Goal: Task Accomplishment & Management: Complete application form

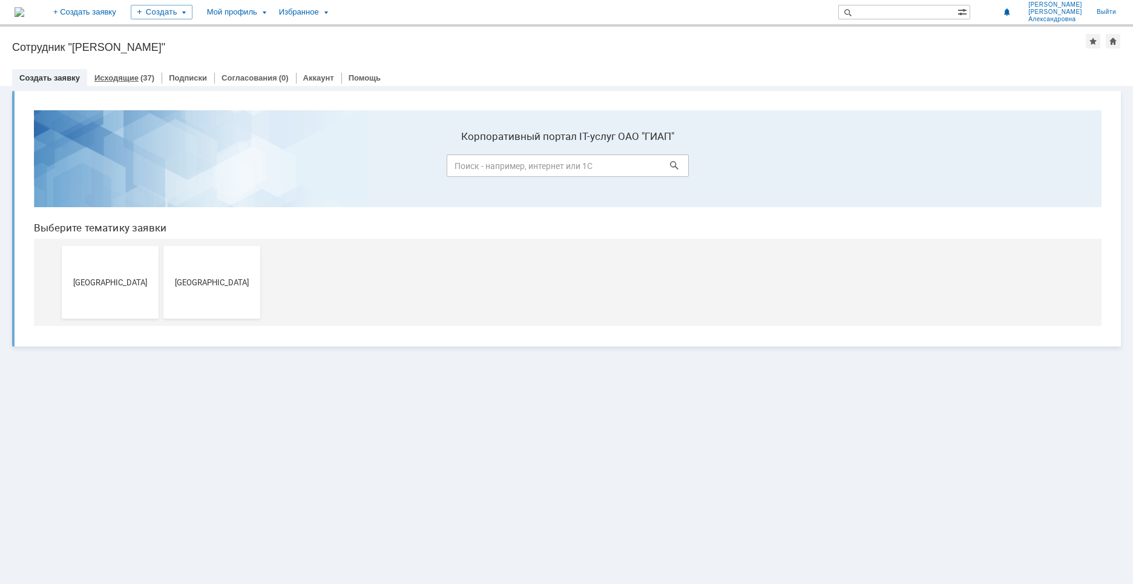
click at [121, 74] on link "Исходящие" at bounding box center [116, 77] width 44 height 9
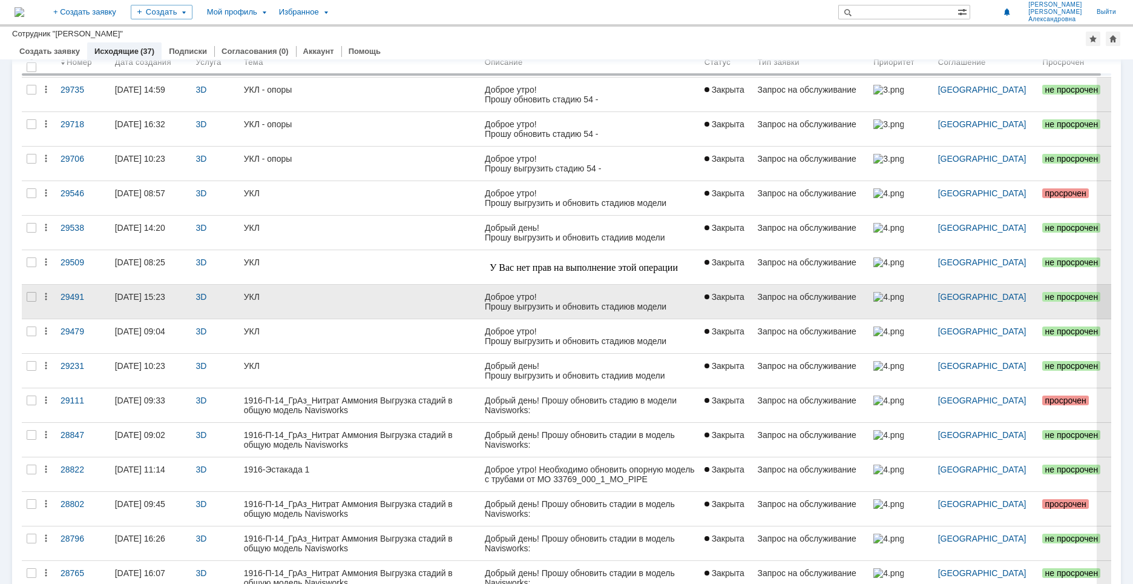
scroll to position [121, 0]
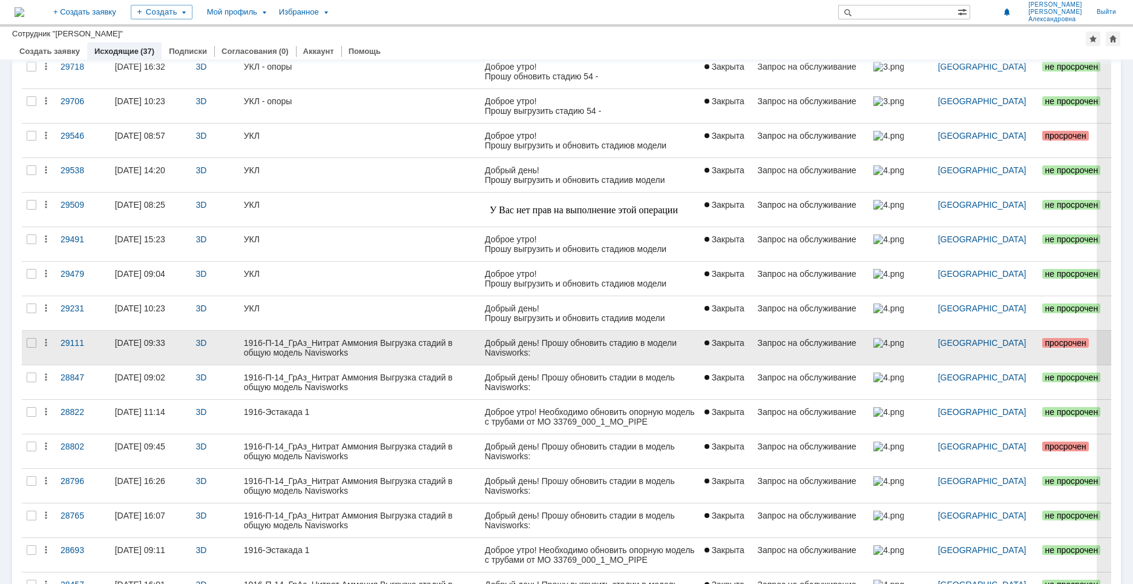
click at [422, 352] on div "1916-П-14_ГрАз_Нитрат Аммония Выгрузка стадий в общую модель Navisworks" at bounding box center [359, 347] width 231 height 19
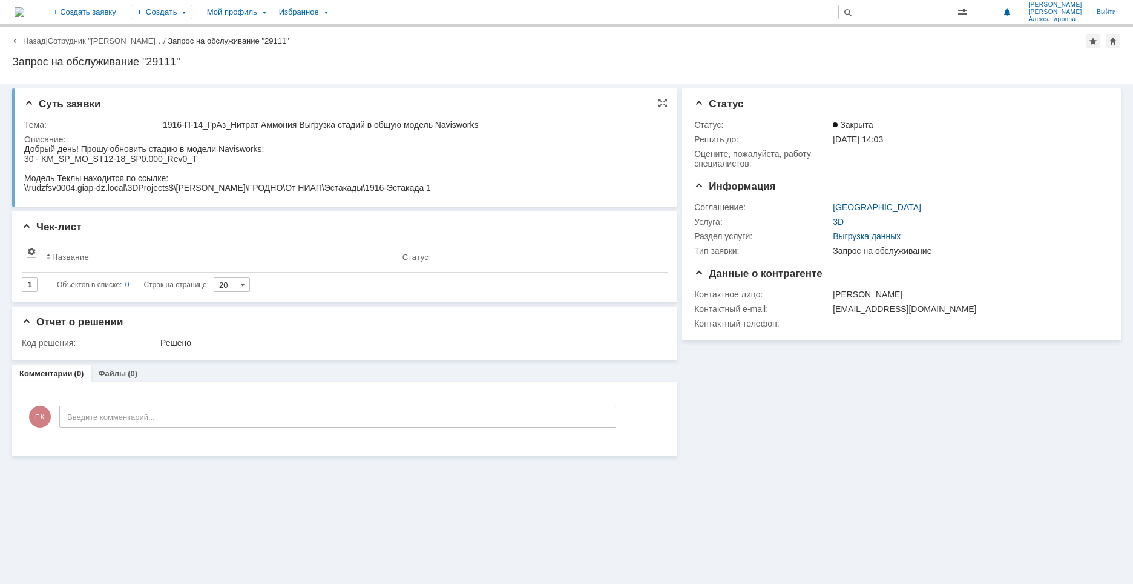
drag, startPoint x: 395, startPoint y: 189, endPoint x: 461, endPoint y: 183, distance: 66.2
click at [461, 183] on html "Добрый день! Прошу обновить стадию в модели Navisworks: 30 - KM_SP_MO_ST12-18_S…" at bounding box center [342, 168] width 637 height 48
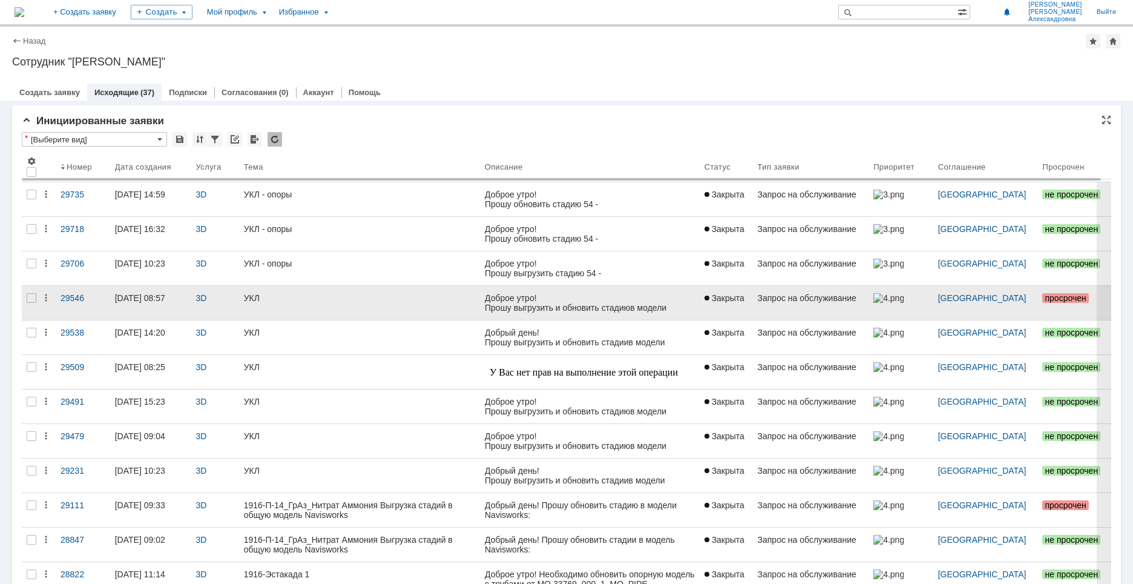
click at [369, 318] on link "УКЛ" at bounding box center [359, 303] width 241 height 34
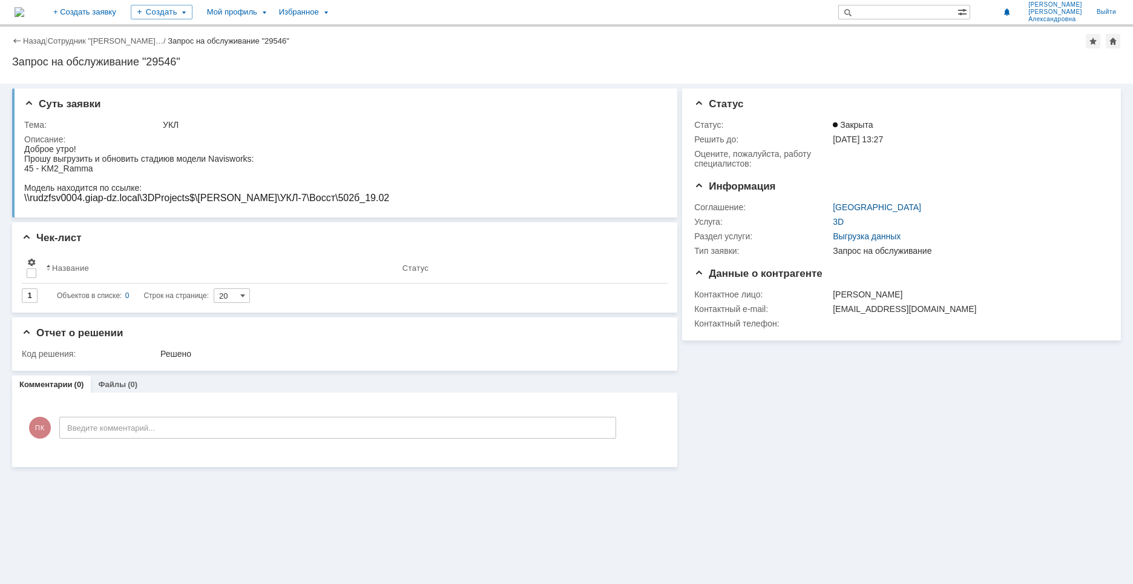
click at [372, 199] on html "Доброе утро! Прошу выгрузить и обновить стадию в модели Navisworks: 45 - KM2_Ra…" at bounding box center [342, 173] width 637 height 59
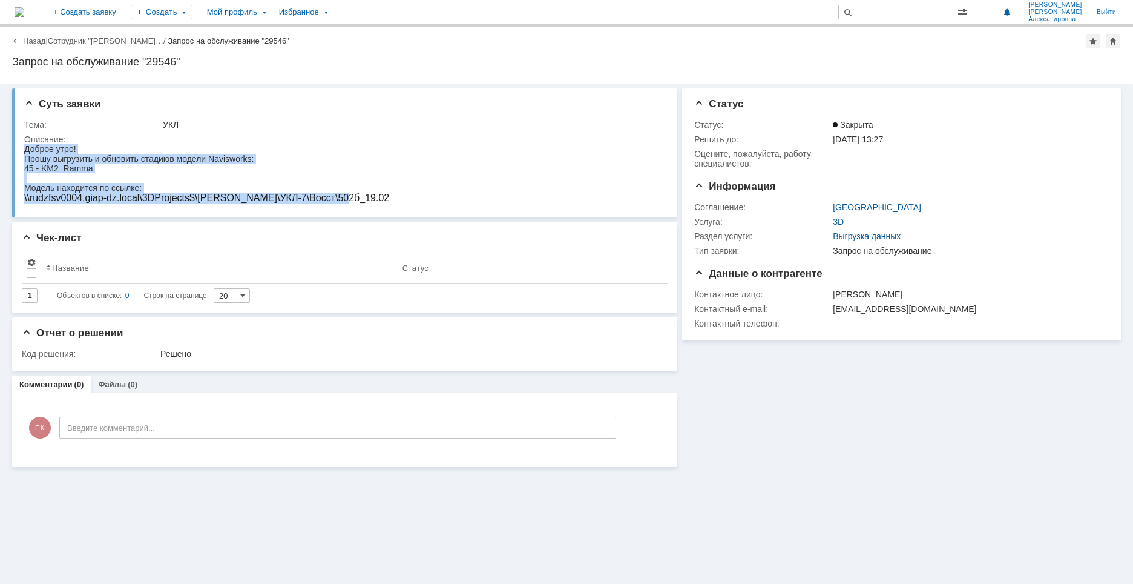
drag, startPoint x: 270, startPoint y: 202, endPoint x: 44, endPoint y: 287, distance: 241.9
click at [24, 144] on html "Доброе утро! Прошу выгрузить и обновить стадию в модели Navisworks: 45 - KM2_Ra…" at bounding box center [342, 173] width 637 height 59
copy body "Доброе утро! Прошу выгрузить и обновить стадию в модели Navisworks: 45 - KM2_Ra…"
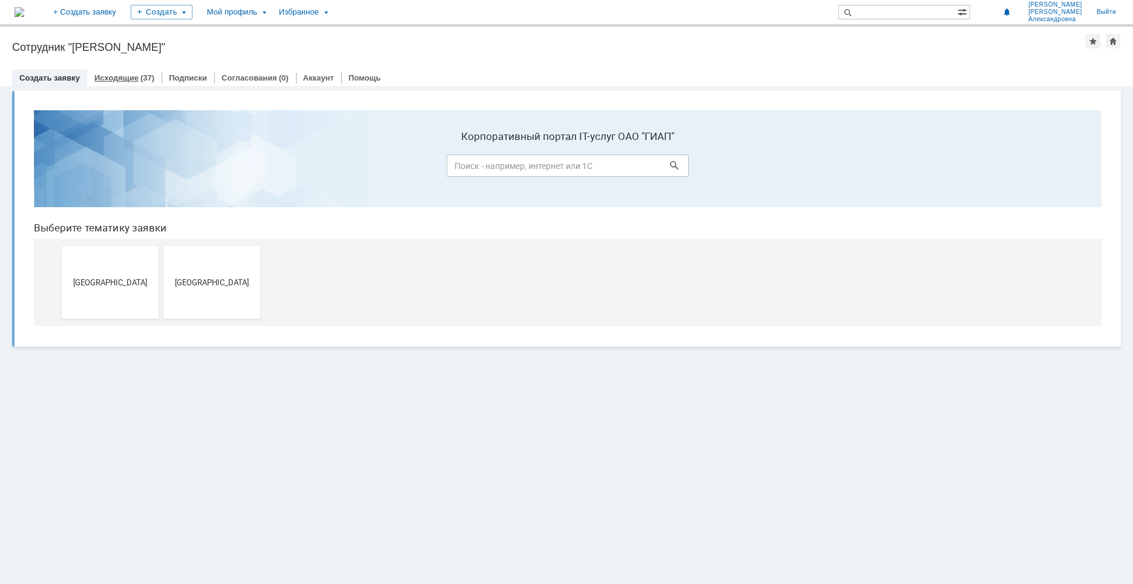
click at [117, 80] on link "Исходящие" at bounding box center [116, 77] width 44 height 9
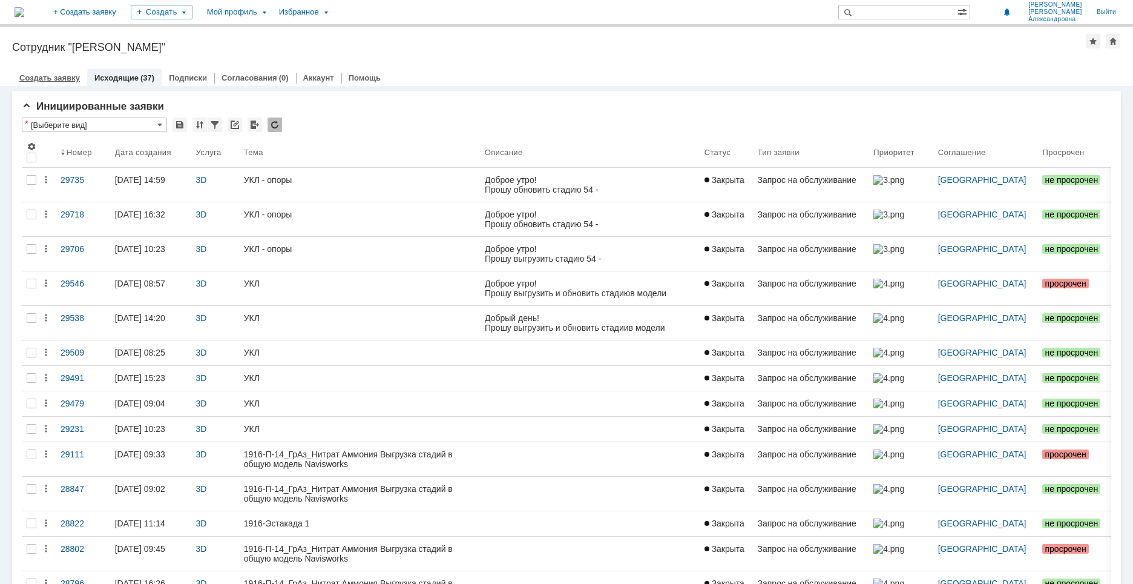
click at [74, 74] on link "Создать заявку" at bounding box center [49, 77] width 61 height 9
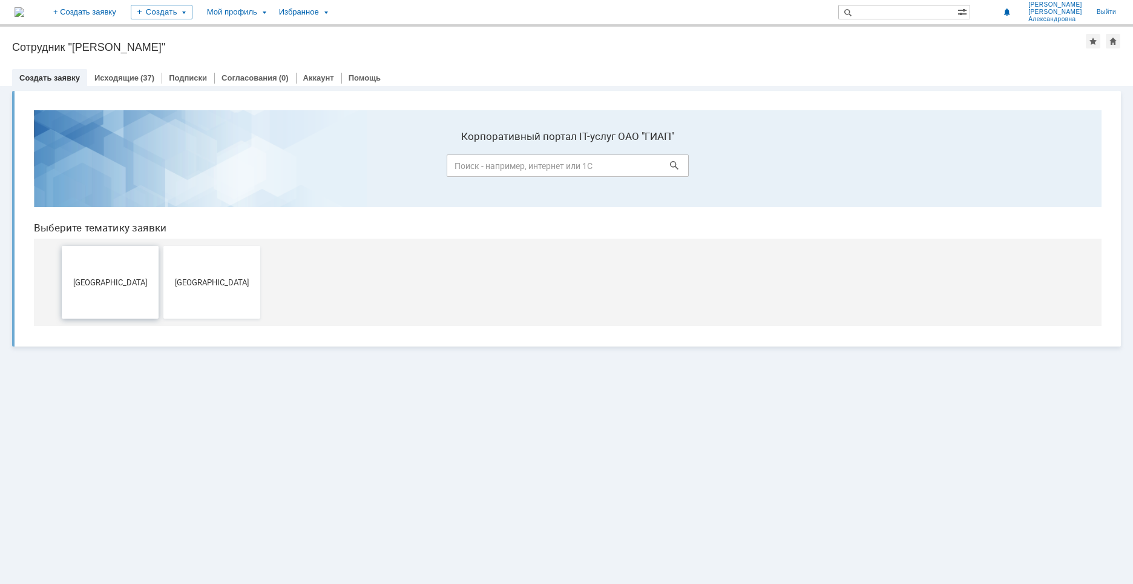
drag, startPoint x: 124, startPoint y: 266, endPoint x: 211, endPoint y: 416, distance: 173.3
click at [124, 266] on button "[GEOGRAPHIC_DATA]" at bounding box center [110, 282] width 97 height 73
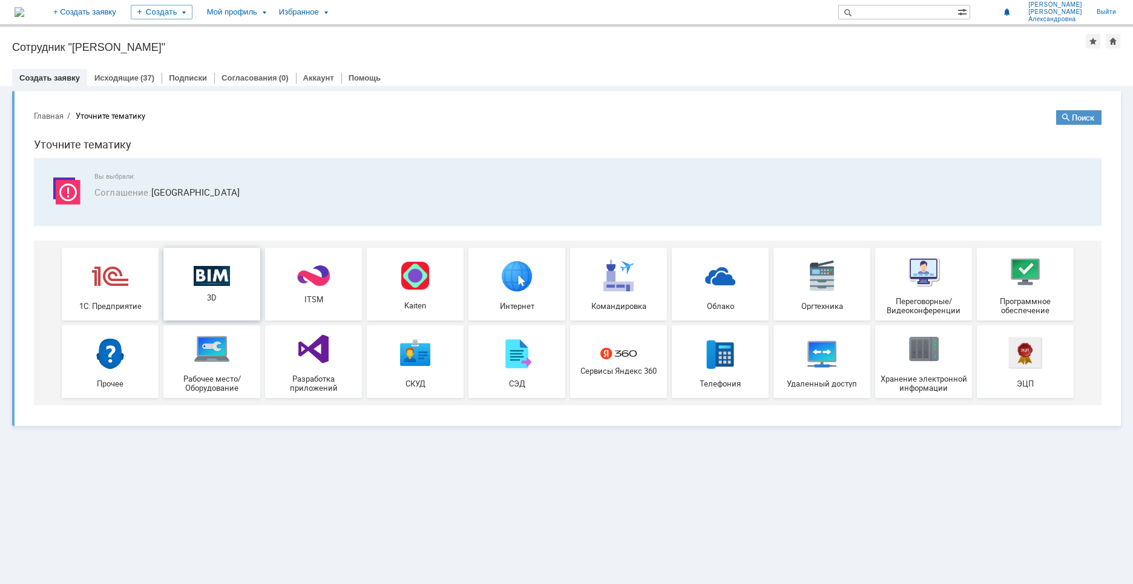
click at [232, 281] on div "3D" at bounding box center [212, 283] width 90 height 37
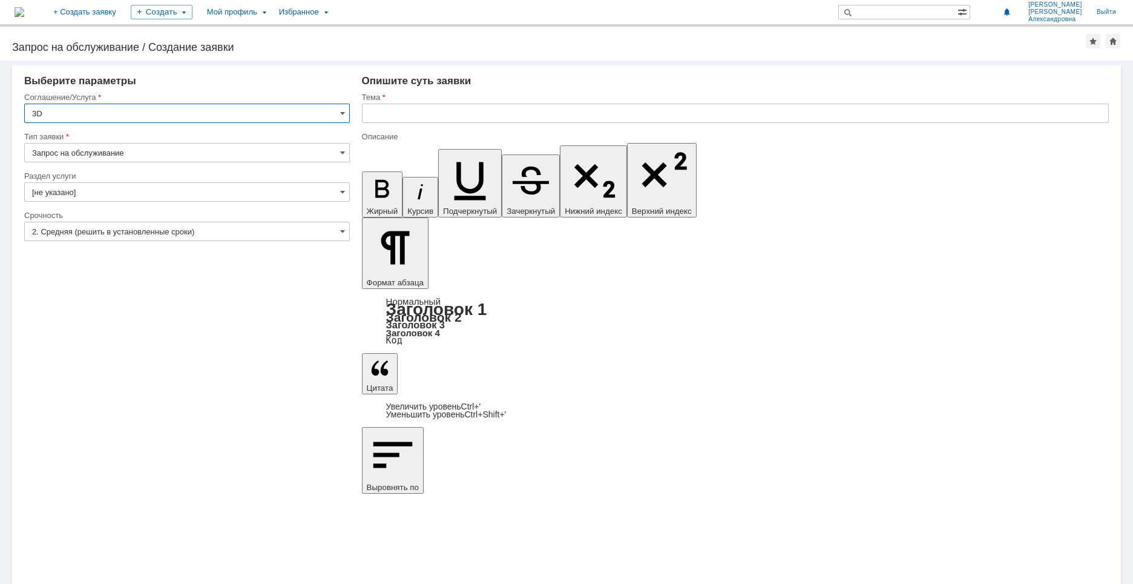
click at [133, 156] on input "Запрос на обслуживание" at bounding box center [187, 152] width 326 height 19
click at [113, 198] on span "Запрос на обслуживание" at bounding box center [187, 195] width 310 height 10
type input "Запрос на обслуживание"
click at [127, 189] on input "[не указано]" at bounding box center [187, 191] width 326 height 19
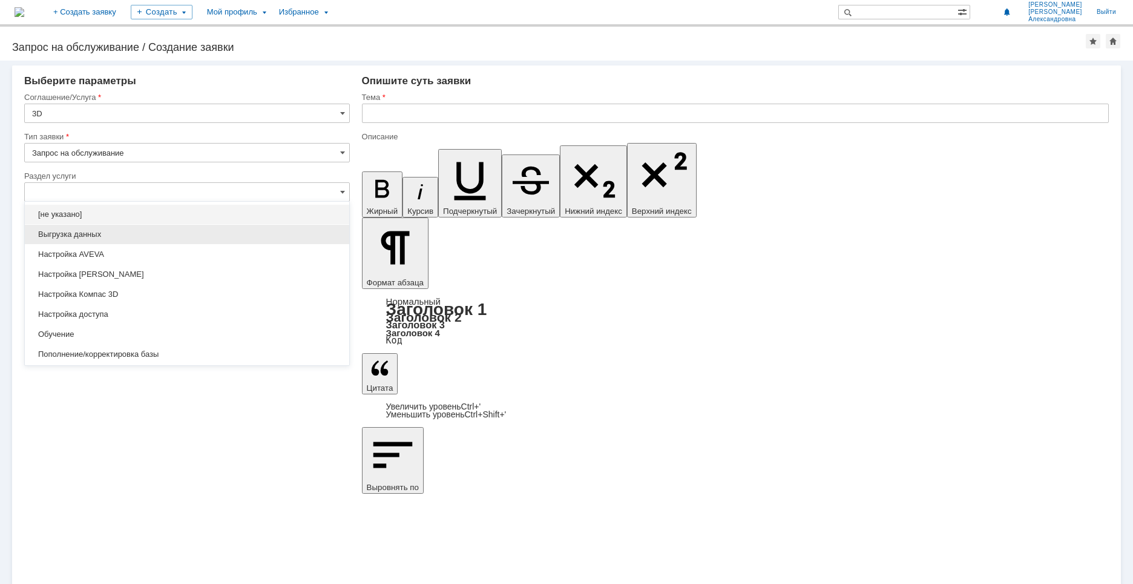
click at [135, 237] on span "Выгрузка данных" at bounding box center [187, 234] width 310 height 10
type input "Выгрузка данных"
type input "ПО: Revit/Tekla Проект ** Корпус **"
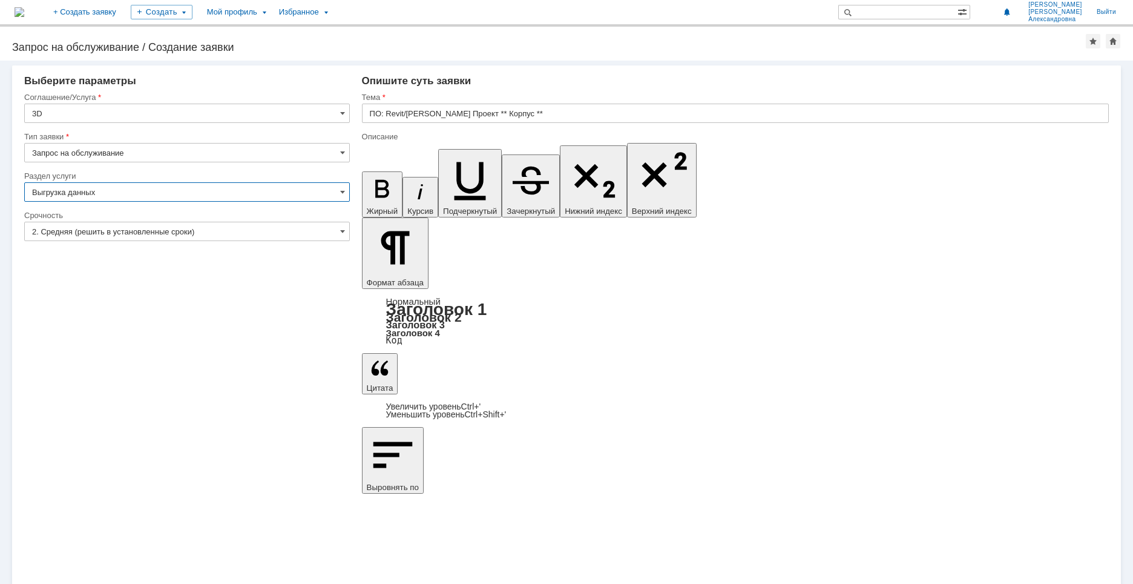
type input "Выгрузка данных"
click at [142, 234] on input "2. Средняя (решить в установленные сроки)" at bounding box center [187, 231] width 326 height 19
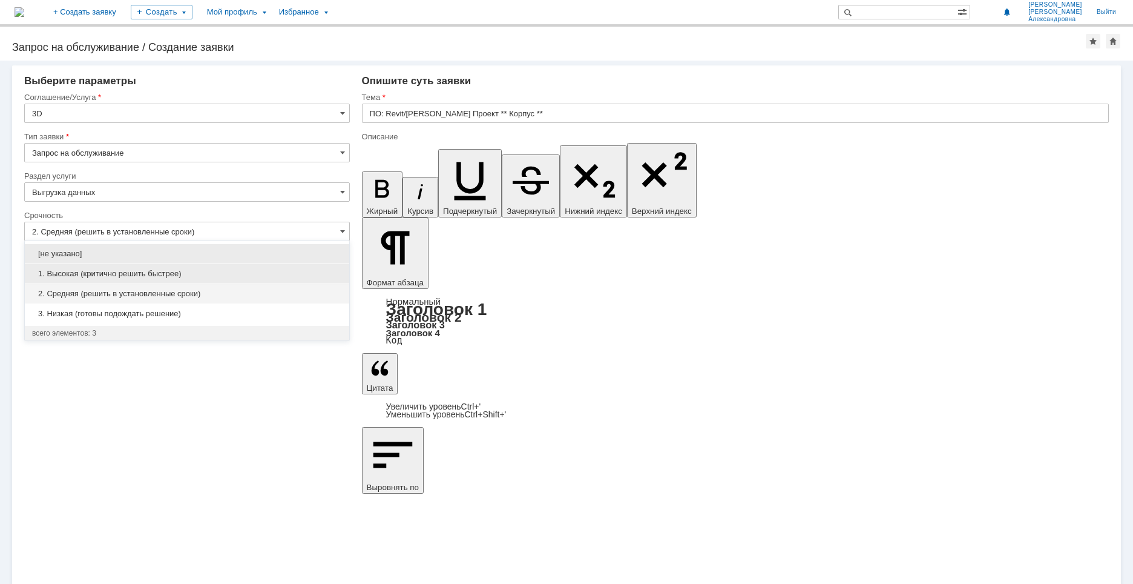
click at [120, 269] on span "1. Высокая (критично решить быстрее)" at bounding box center [187, 274] width 310 height 10
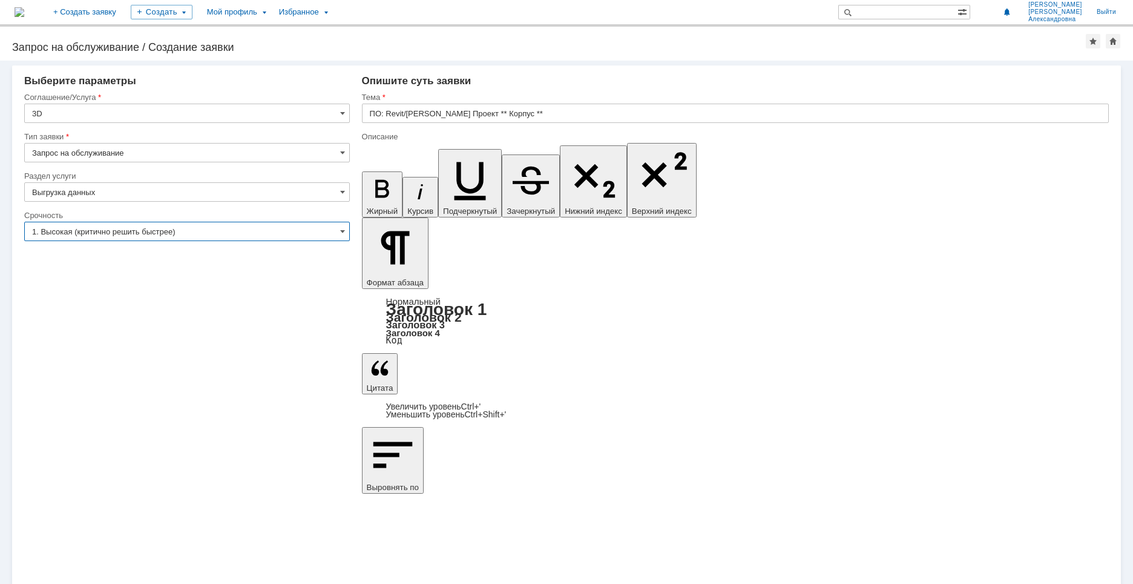
type input "1. Высокая (критично решить быстрее)"
click at [533, 114] on input "ПО: Revit/Tekla Проект ** Корпус **" at bounding box center [735, 113] width 747 height 19
type input "E"
type input "УКЛ"
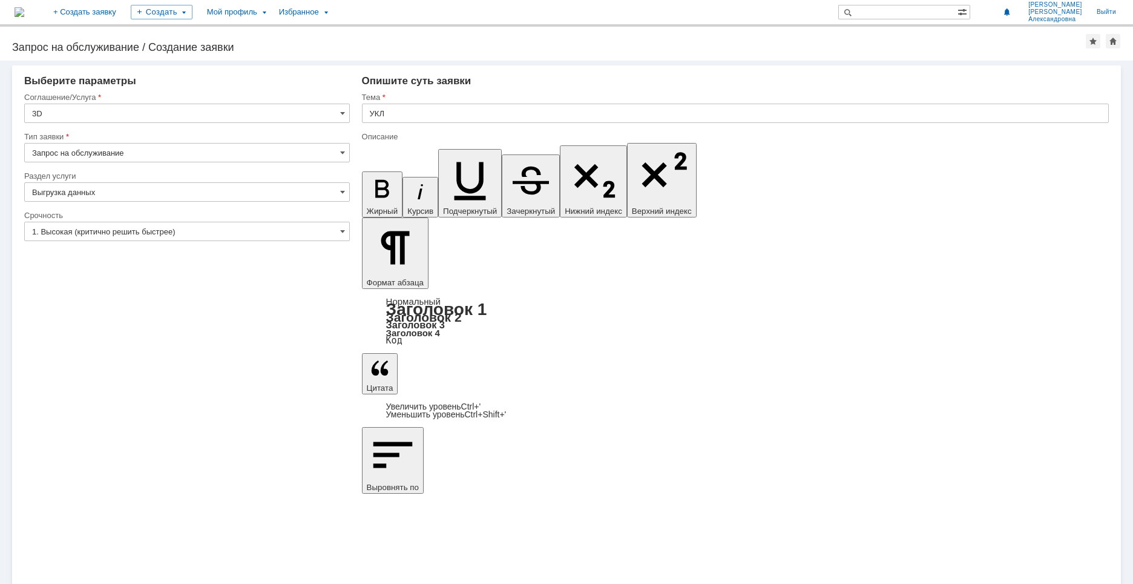
drag, startPoint x: 443, startPoint y: 4279, endPoint x: 372, endPoint y: 4239, distance: 81.3
drag, startPoint x: 382, startPoint y: 4263, endPoint x: 372, endPoint y: 4263, distance: 9.7
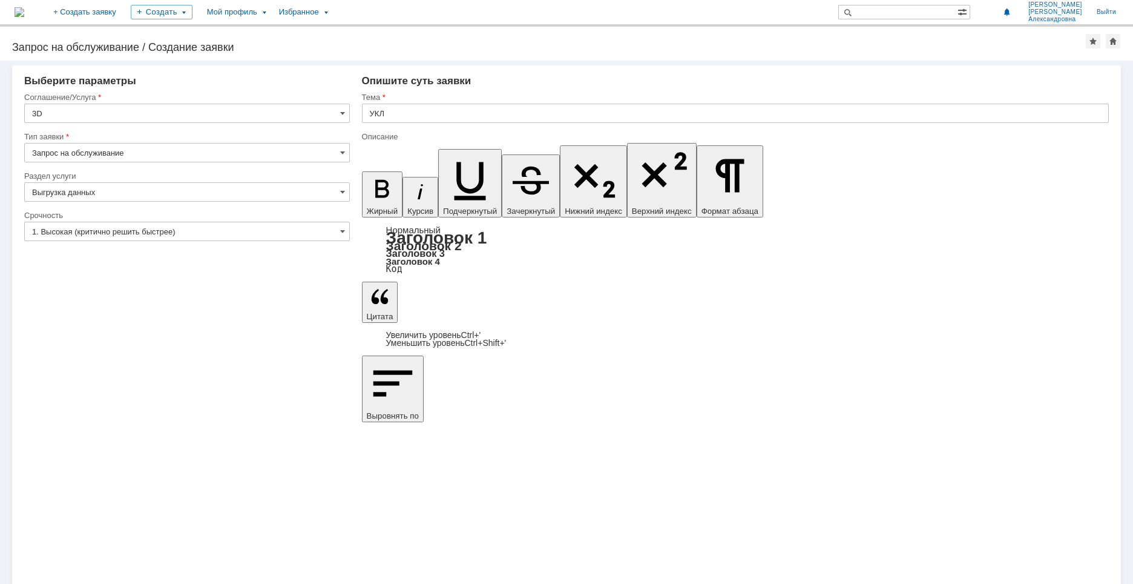
drag, startPoint x: 390, startPoint y: 4040, endPoint x: 460, endPoint y: 4041, distance: 70.2
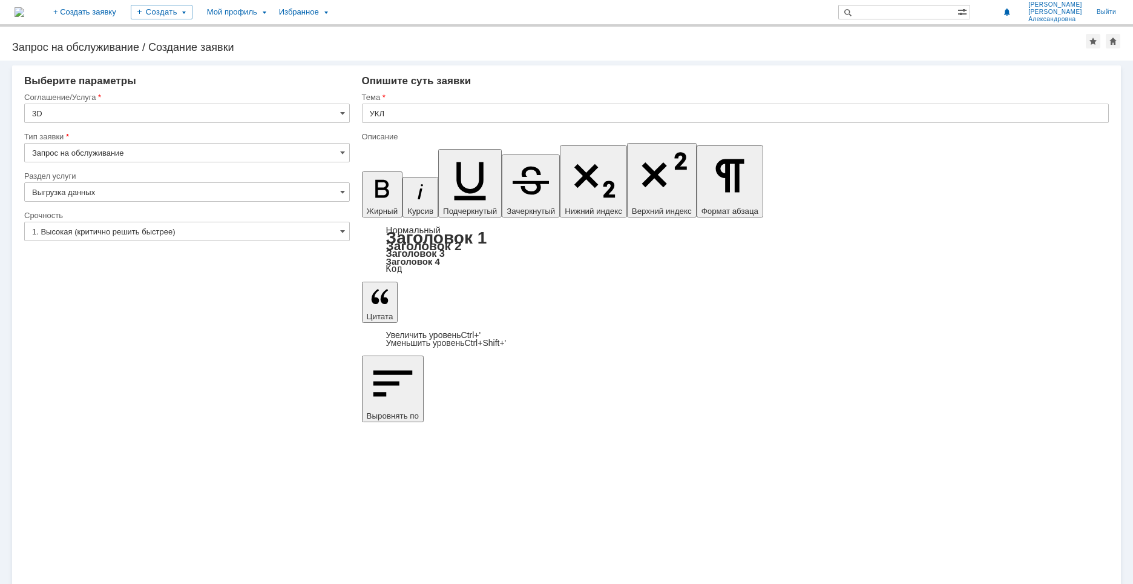
click at [529, 376] on div "Внимание! Выберите параметры Соглашение/Услуга 3D Тип заявки Запрос на обслужив…" at bounding box center [566, 322] width 1133 height 523
drag, startPoint x: 485, startPoint y: 4031, endPoint x: 446, endPoint y: 4033, distance: 39.4
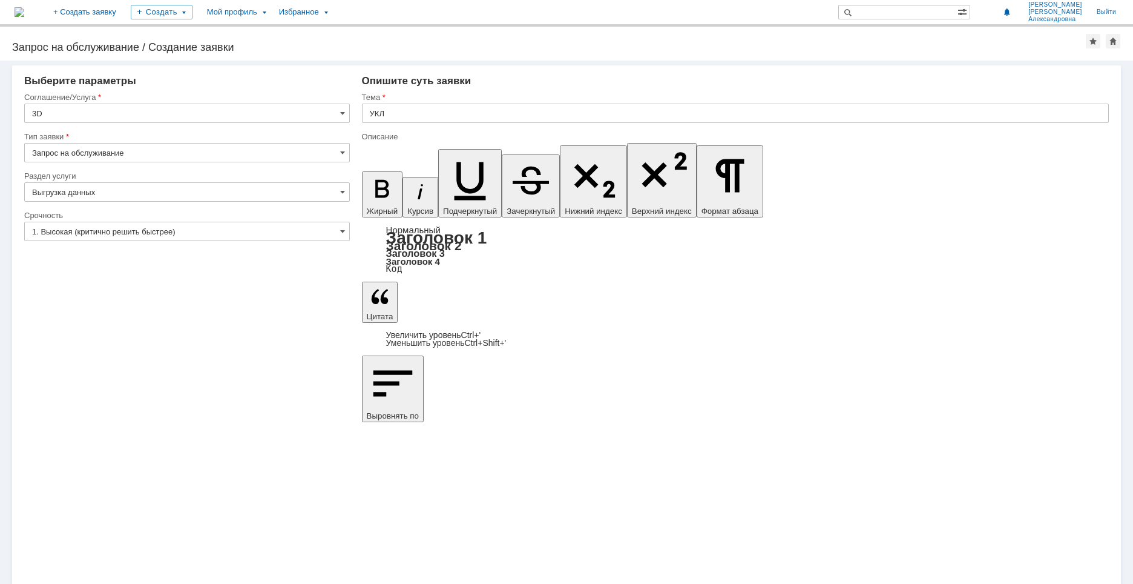
drag, startPoint x: 489, startPoint y: 4027, endPoint x: 442, endPoint y: 4030, distance: 46.7
